Goal: Information Seeking & Learning: Learn about a topic

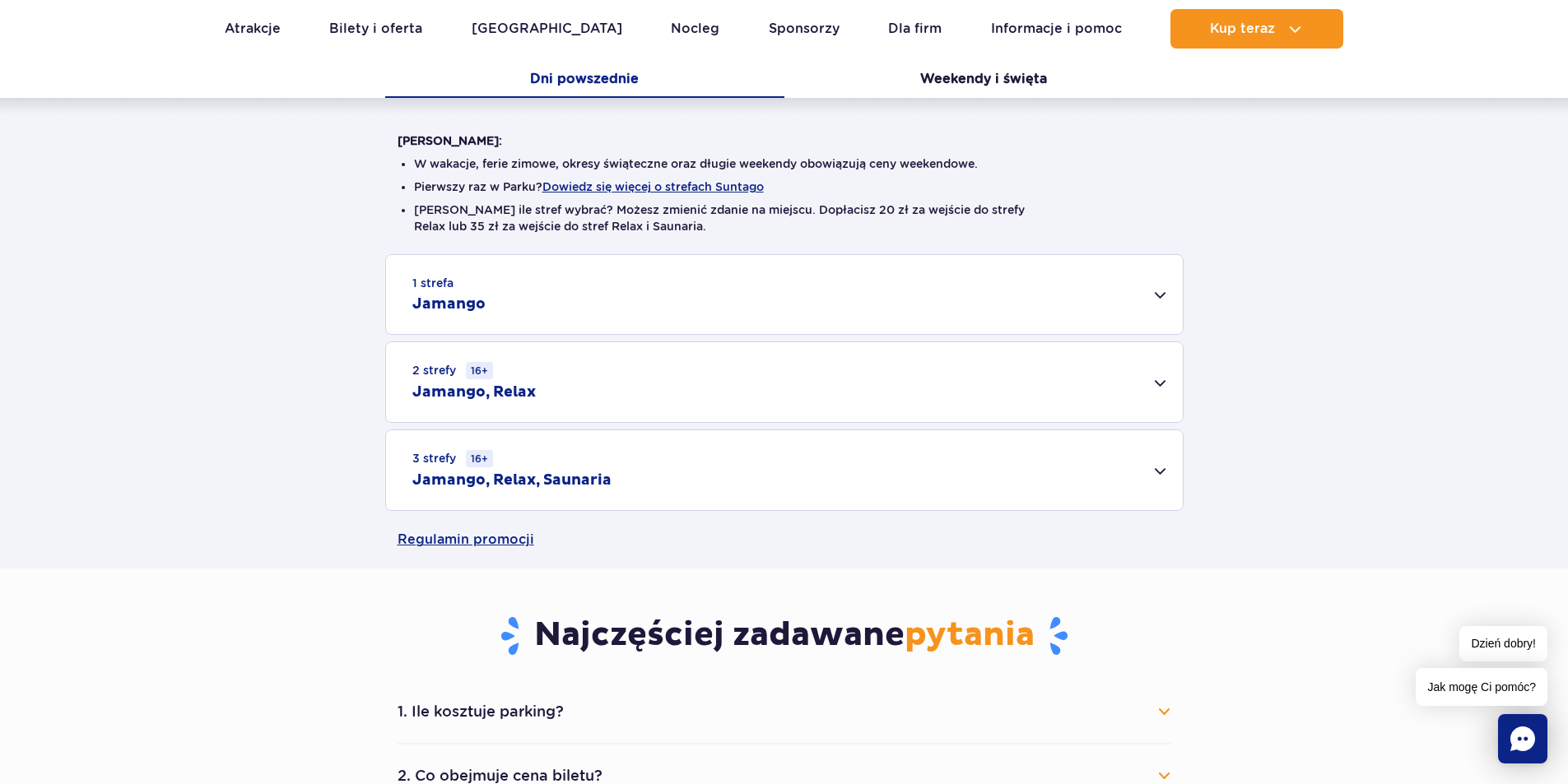
scroll to position [380, 0]
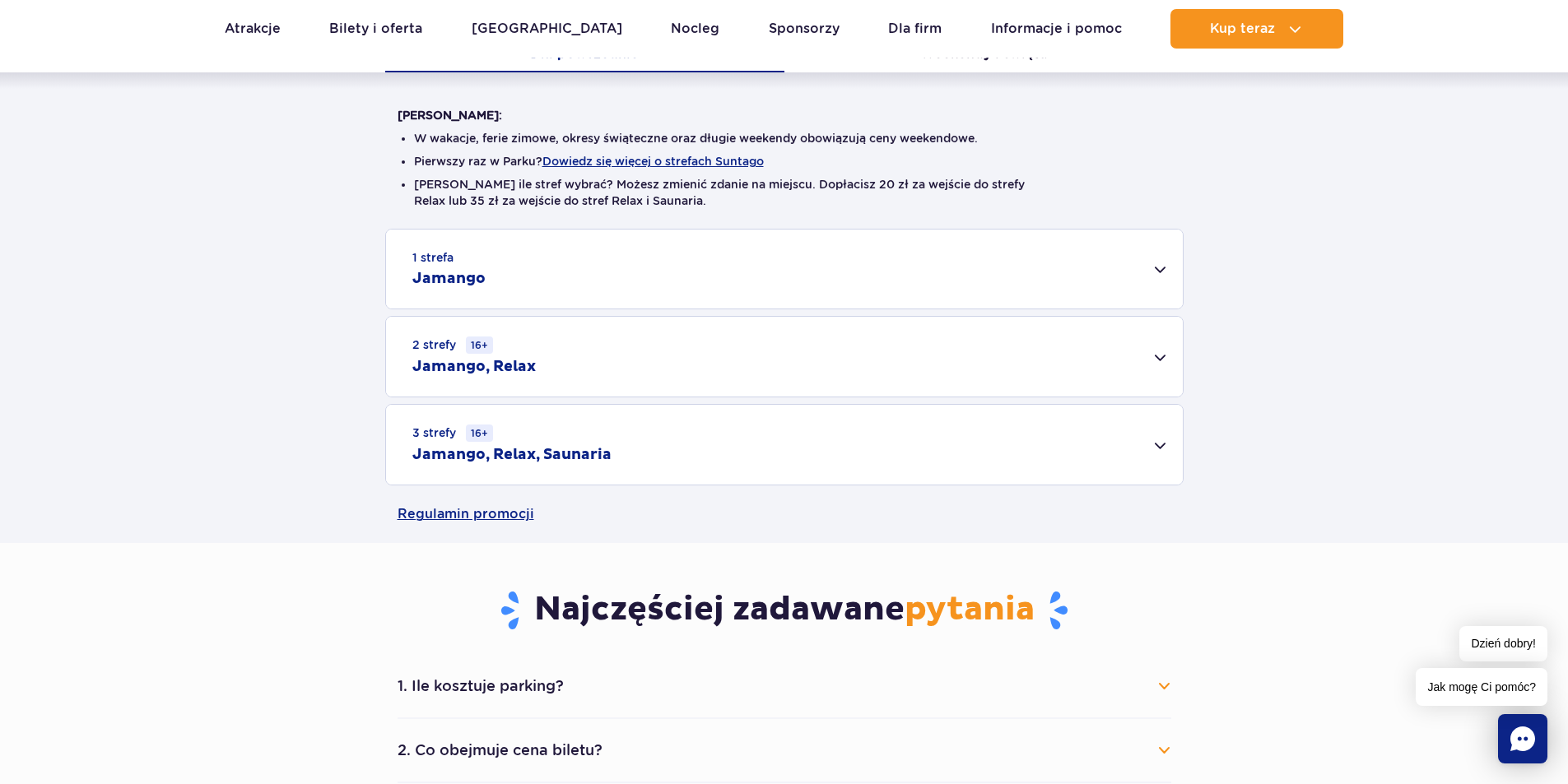
click at [735, 336] on div "2 strefy 16+ Jamango, Relax" at bounding box center [784, 357] width 796 height 79
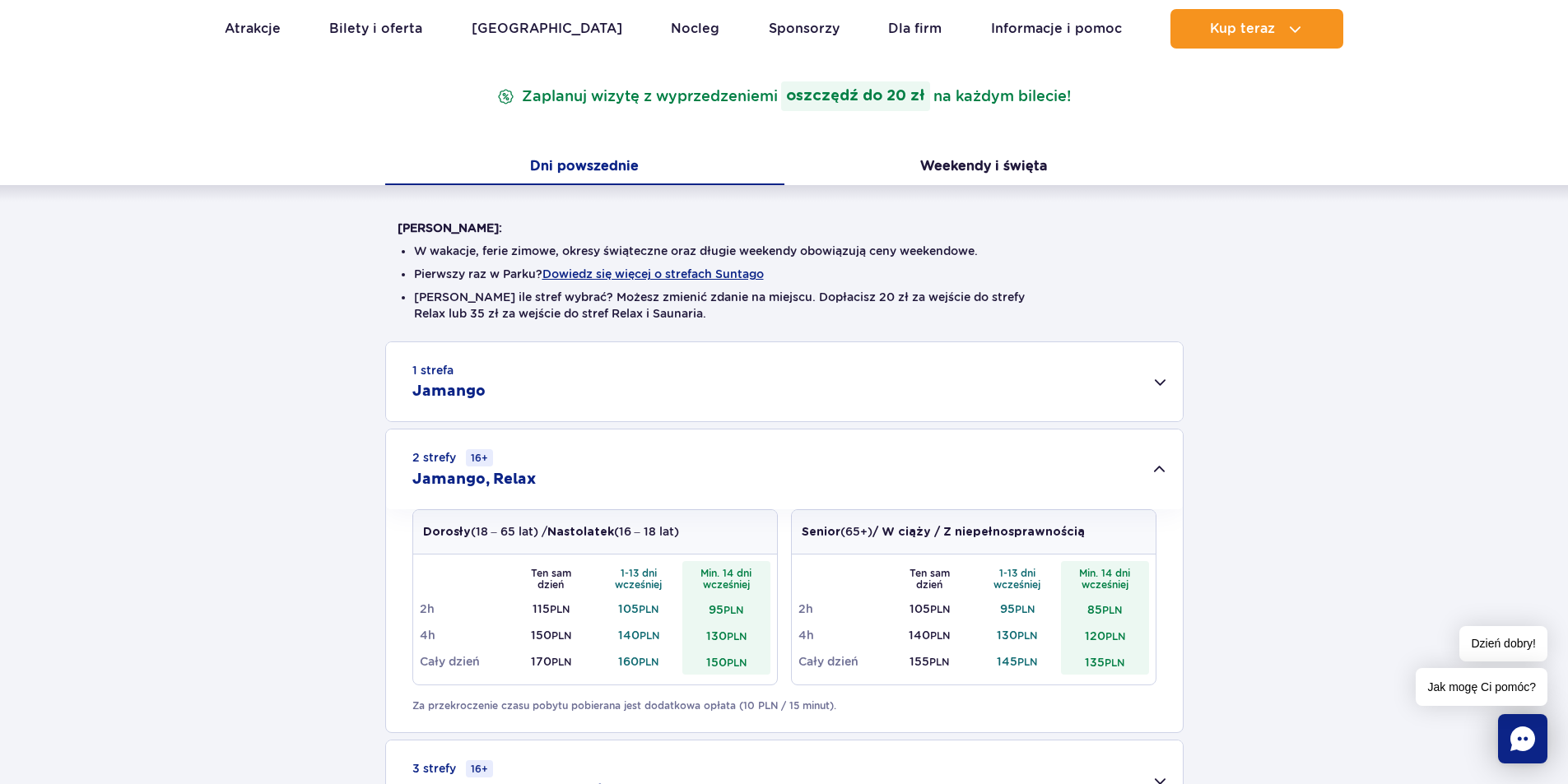
scroll to position [216, 0]
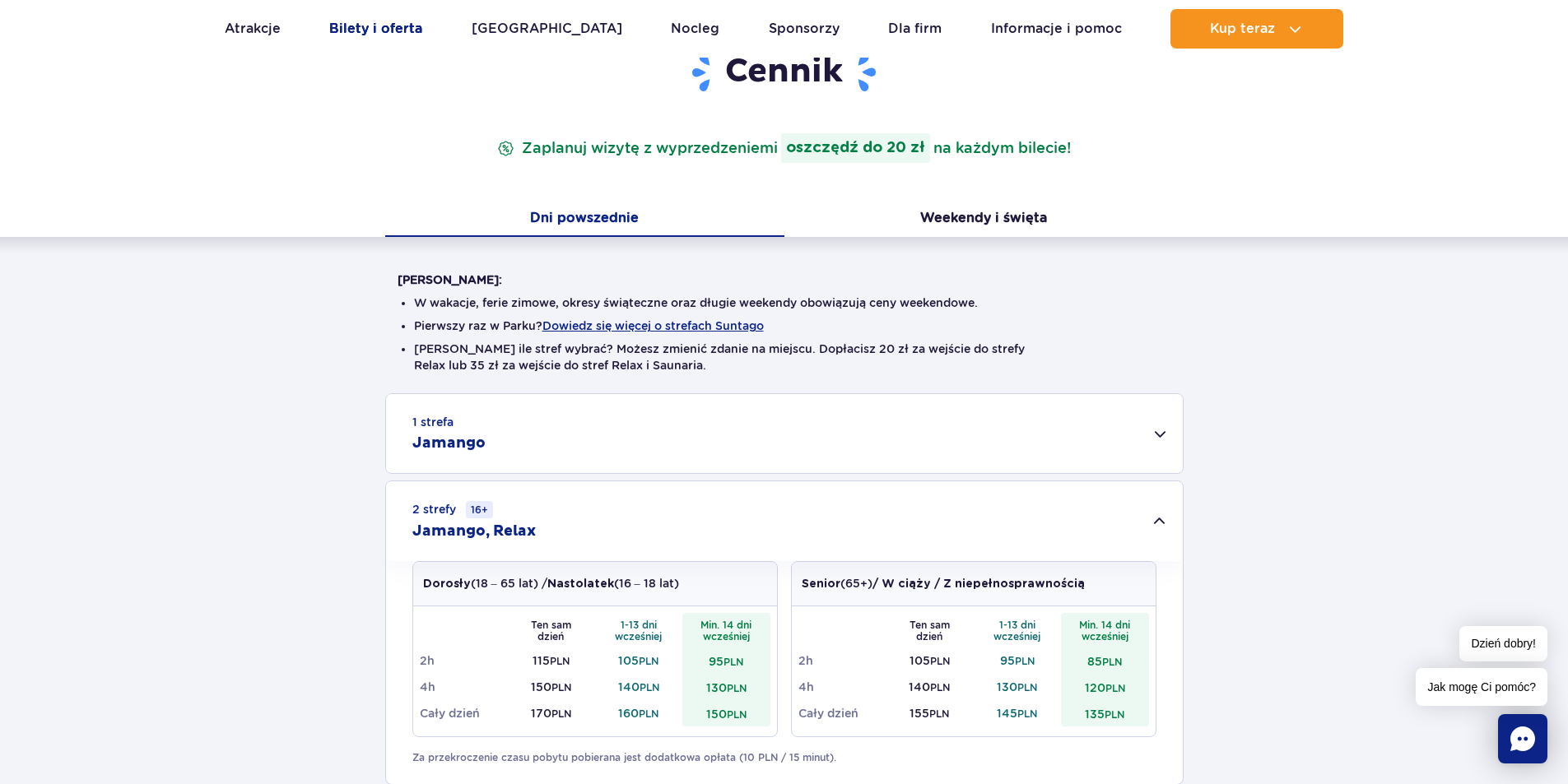
click at [360, 33] on link "Bilety i oferta" at bounding box center [375, 29] width 93 height 40
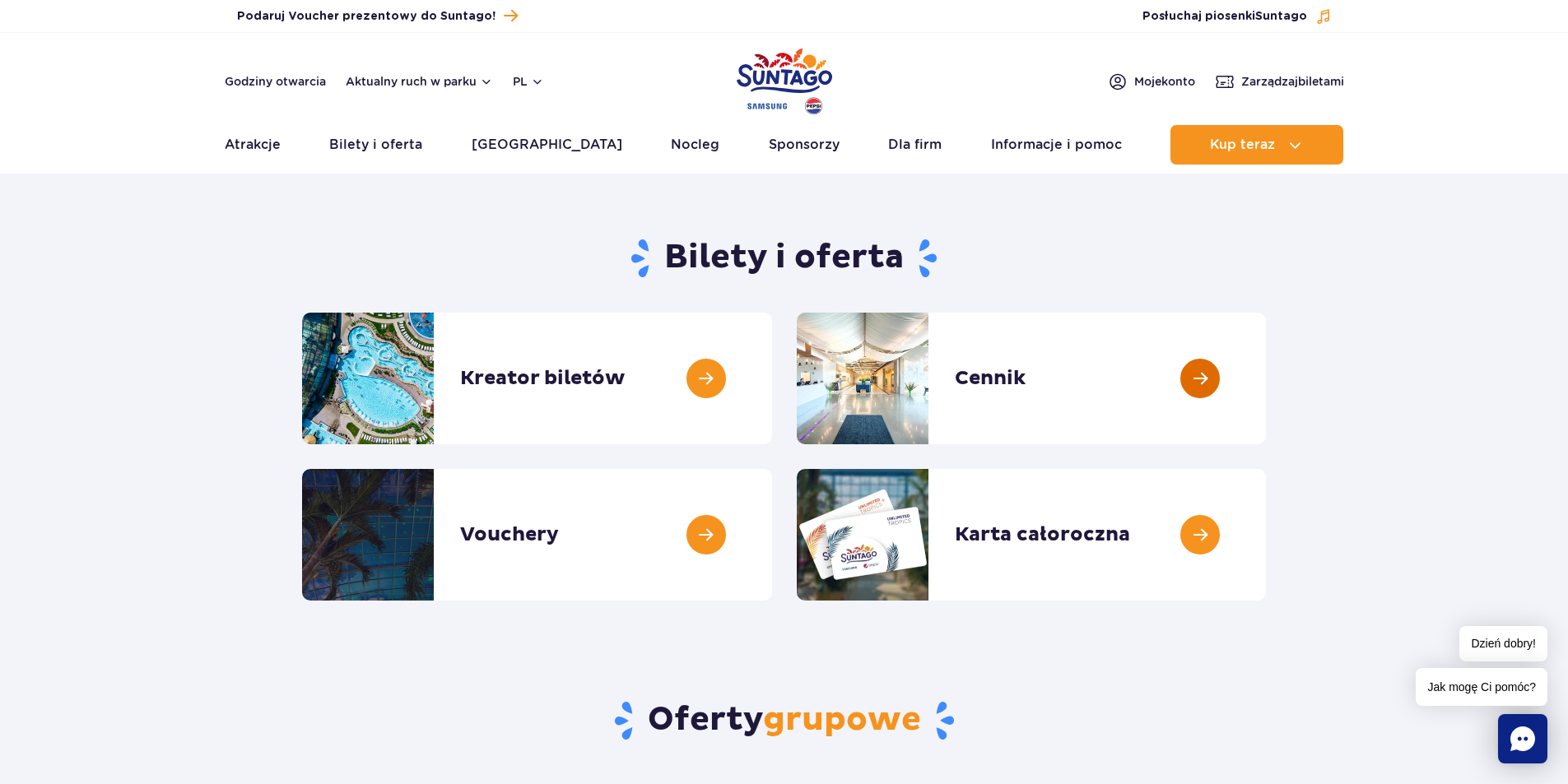
click at [1266, 365] on link at bounding box center [1266, 378] width 0 height 132
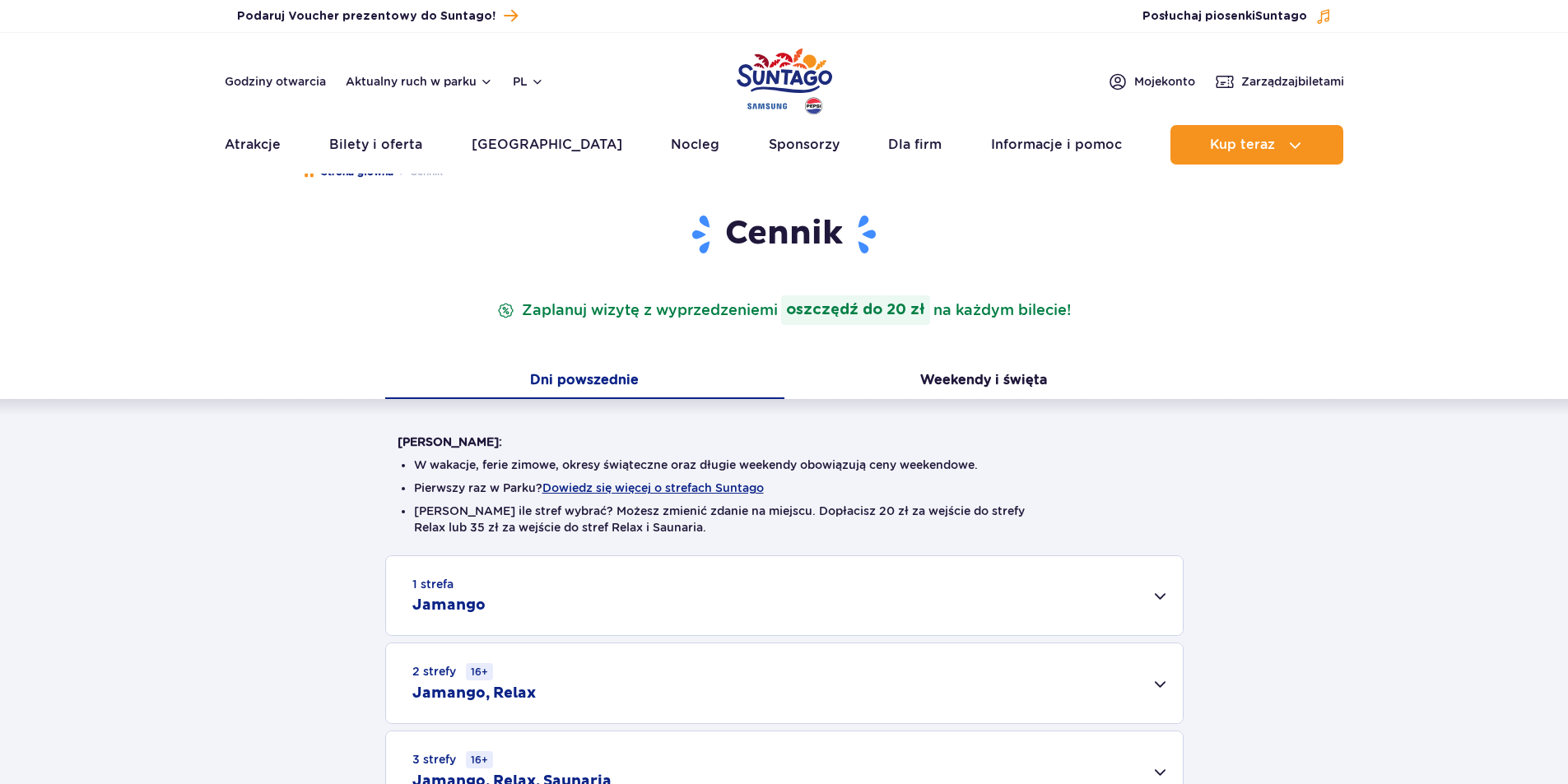
scroll to position [82, 0]
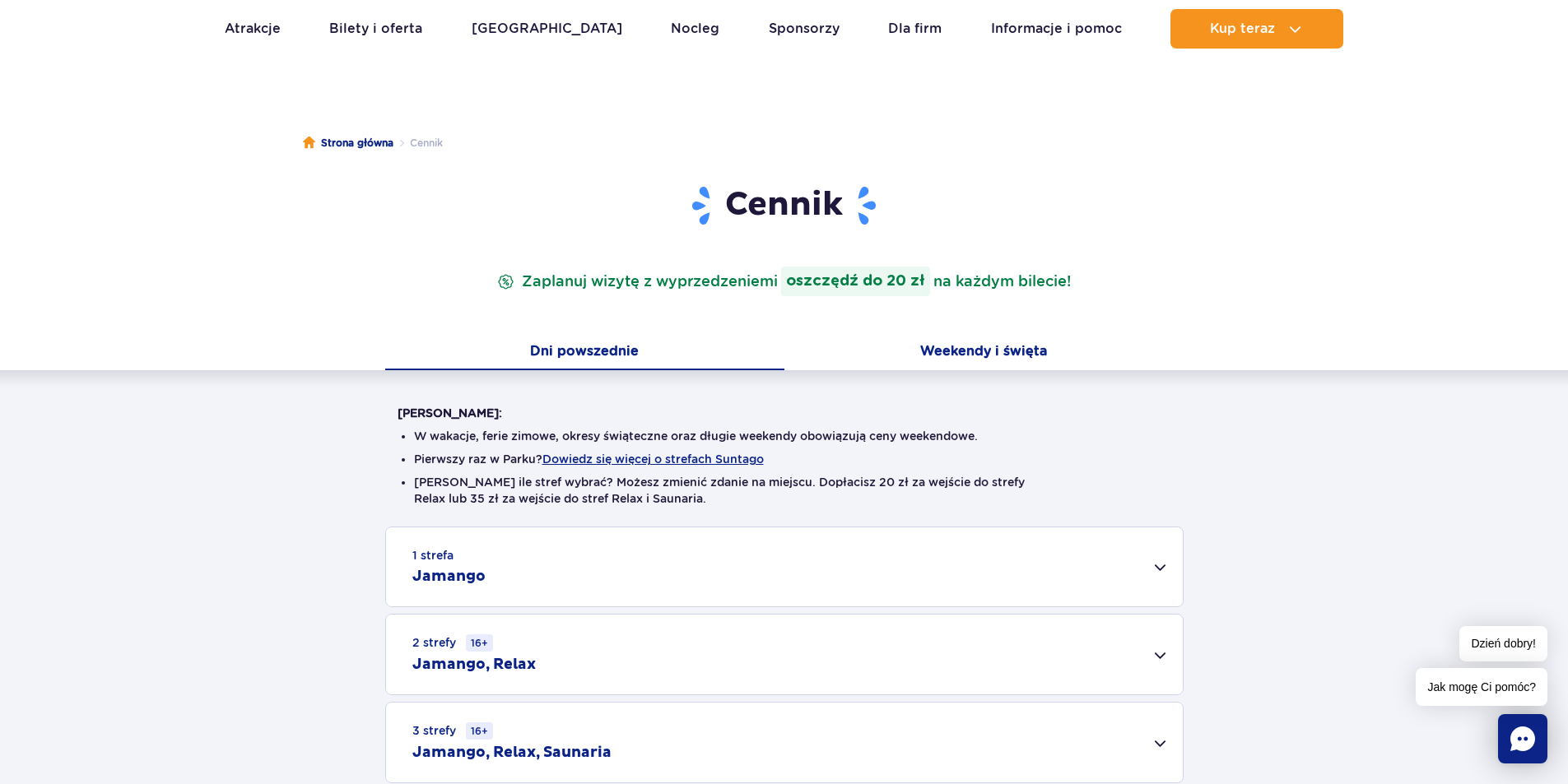
click at [990, 369] on button "Weekendy i święta" at bounding box center [984, 353] width 399 height 34
click at [981, 357] on button "Weekendy i święta" at bounding box center [984, 353] width 399 height 34
click at [910, 603] on div "1 strefa Jamango" at bounding box center [784, 566] width 796 height 79
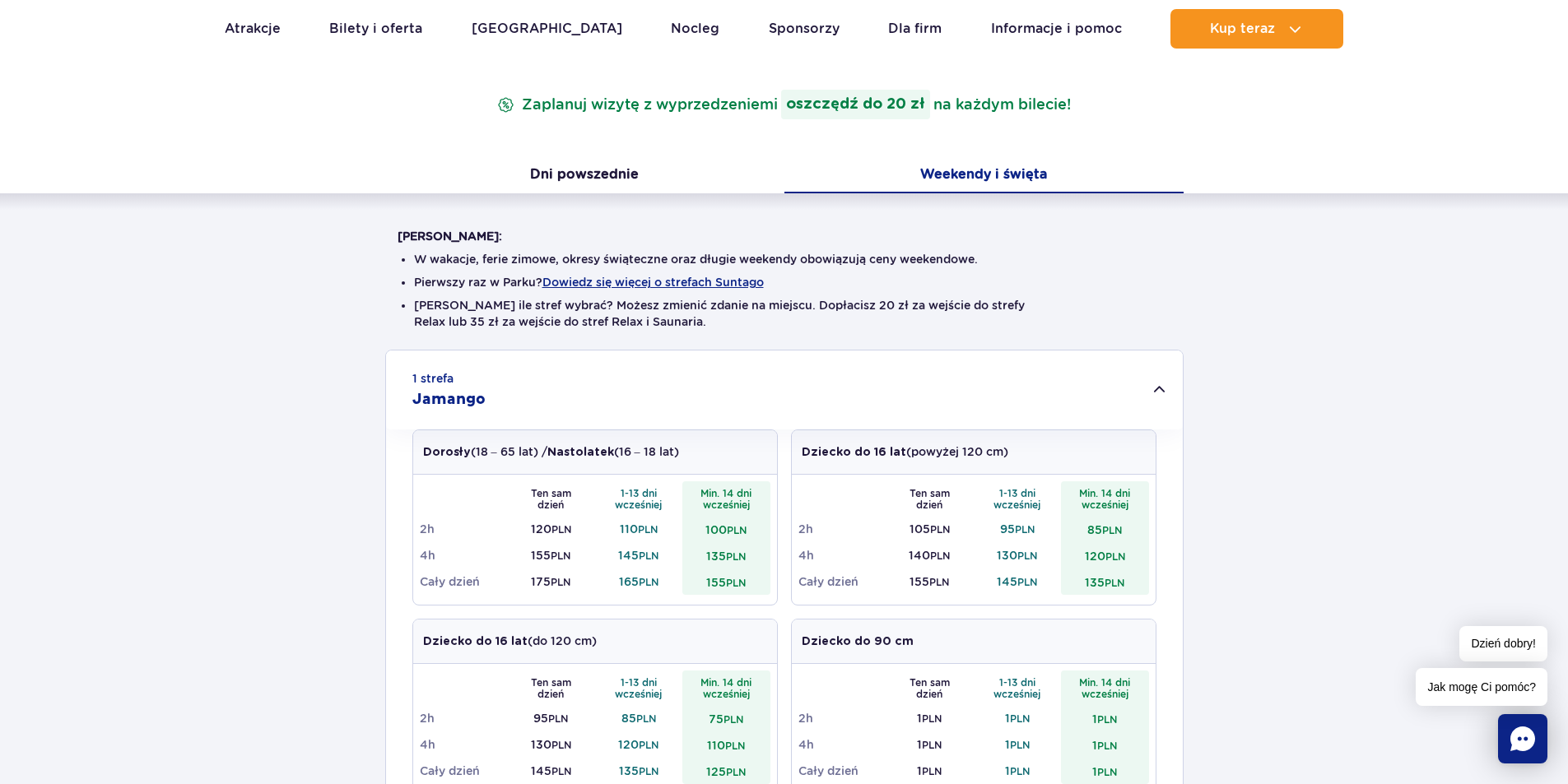
scroll to position [247, 0]
